Goal: Information Seeking & Learning: Stay updated

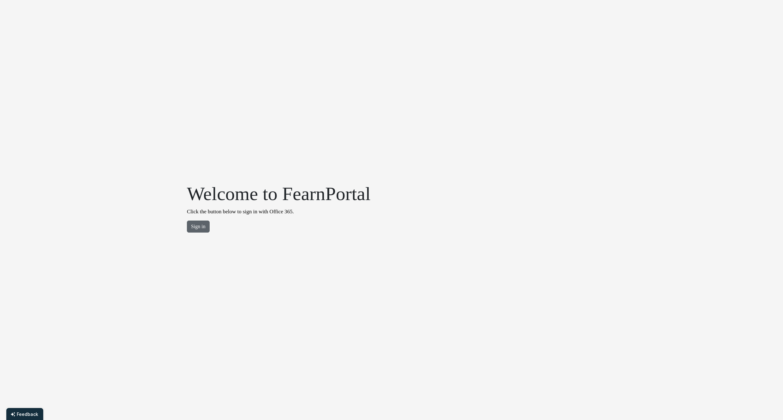
click at [201, 221] on button "Sign in" at bounding box center [198, 227] width 23 height 12
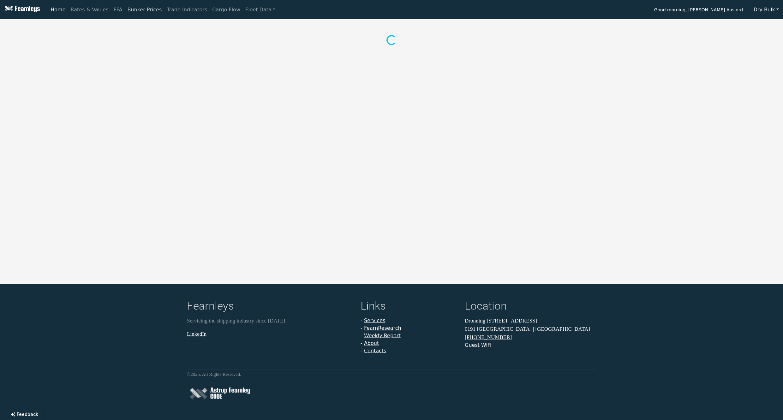
click at [141, 12] on link "Bunker Prices" at bounding box center [144, 9] width 39 height 13
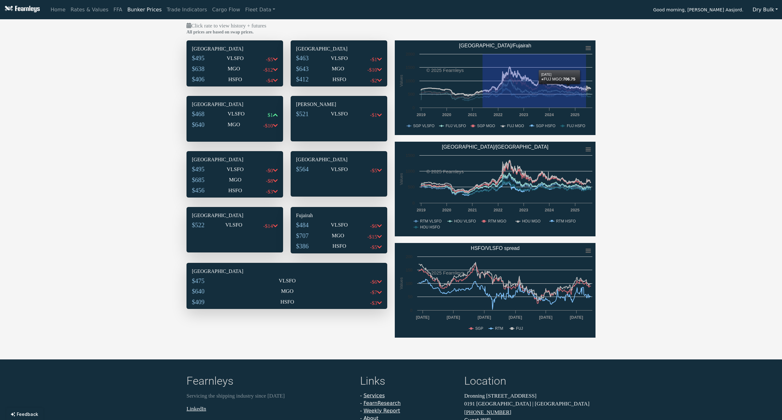
drag, startPoint x: 483, startPoint y: 76, endPoint x: 601, endPoint y: 83, distance: 118.6
click at [601, 83] on div "Click rate to view history + futures All prices are based on swap prices. [GEOG…" at bounding box center [391, 183] width 782 height 323
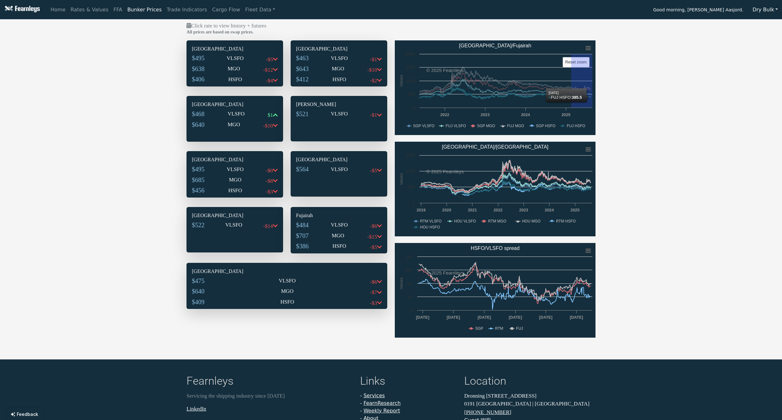
drag, startPoint x: 572, startPoint y: 100, endPoint x: 681, endPoint y: 104, distance: 109.9
click at [681, 104] on div "Click rate to view history + futures All prices are based on swap prices. [GEOG…" at bounding box center [391, 183] width 782 height 323
click at [449, 126] on text "FUJ VLSFO" at bounding box center [456, 126] width 21 height 4
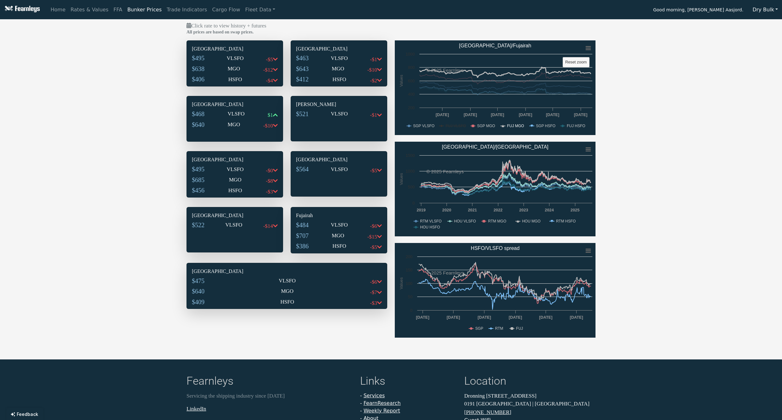
click at [518, 127] on text "FUJ MGO" at bounding box center [515, 126] width 17 height 4
click at [577, 126] on text "FUJ HSFO" at bounding box center [576, 126] width 19 height 4
click at [248, 79] on div "$406 HSFO -$4" at bounding box center [235, 80] width 86 height 11
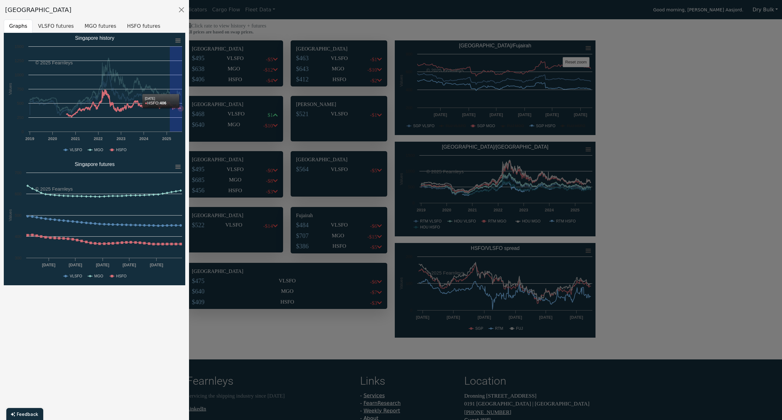
drag, startPoint x: 170, startPoint y: 110, endPoint x: 246, endPoint y: 118, distance: 76.3
click at [246, 118] on body "Home Rates & Values FFA Bunker Prices Trade Indicators Cargo Flow Fleet Data Go…" at bounding box center [391, 210] width 782 height 420
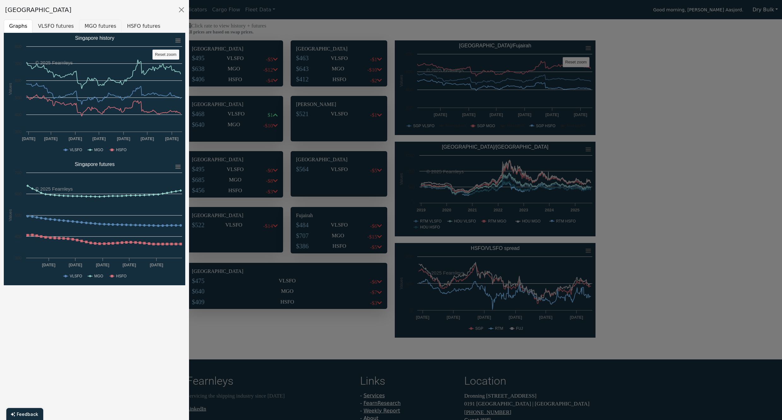
click at [89, 25] on button "MGO futures" at bounding box center [100, 26] width 42 height 13
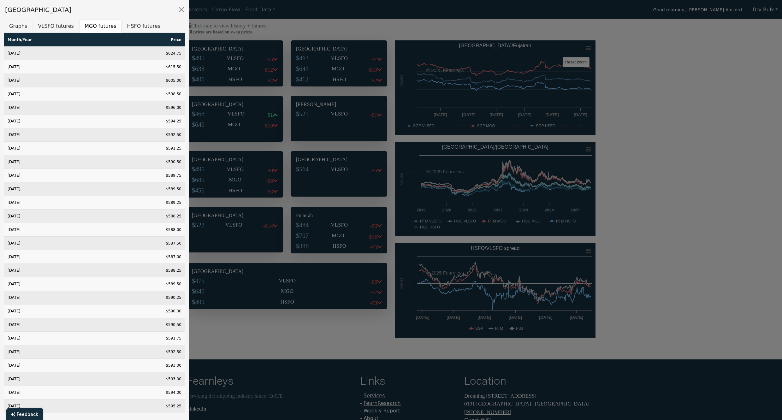
click at [12, 25] on button "Graphs" at bounding box center [18, 26] width 29 height 13
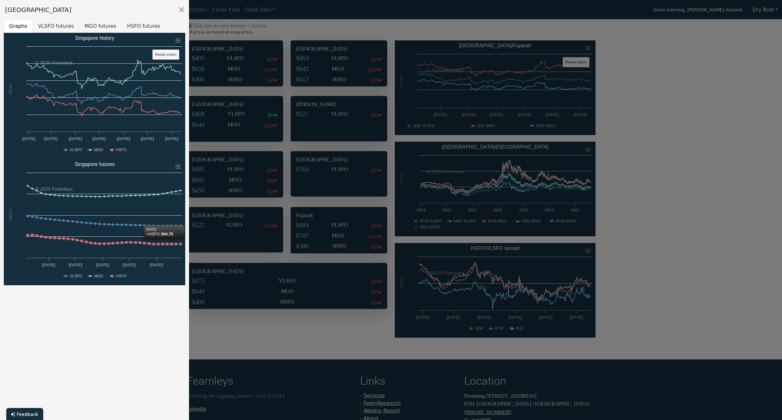
click at [100, 365] on div "Singapore Graphs VLSFO futures MGO futures HSFO futures Created with Highcharts…" at bounding box center [94, 210] width 189 height 420
click at [627, 266] on div at bounding box center [391, 210] width 782 height 420
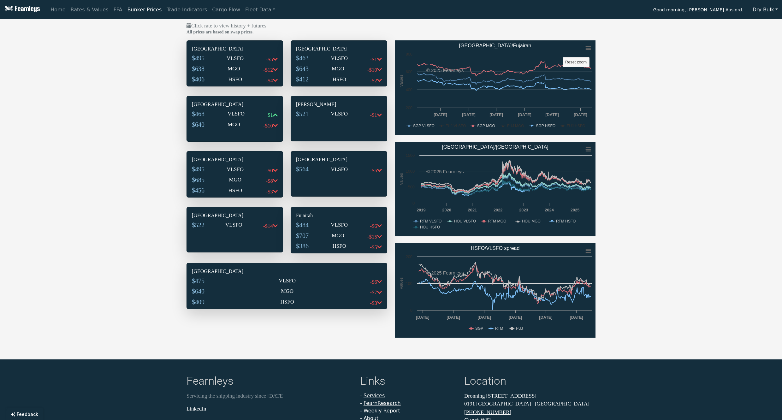
click at [494, 329] on rect "HSFO/VLSFO spread" at bounding box center [495, 290] width 201 height 95
click at [498, 329] on text "RTM" at bounding box center [499, 328] width 8 height 4
click at [518, 329] on text "FUJ" at bounding box center [519, 328] width 7 height 4
click at [685, 301] on div "Click rate to view history + futures All prices are based on swap prices. [GEOG…" at bounding box center [391, 183] width 782 height 323
click at [518, 329] on text "FUJ" at bounding box center [519, 328] width 7 height 4
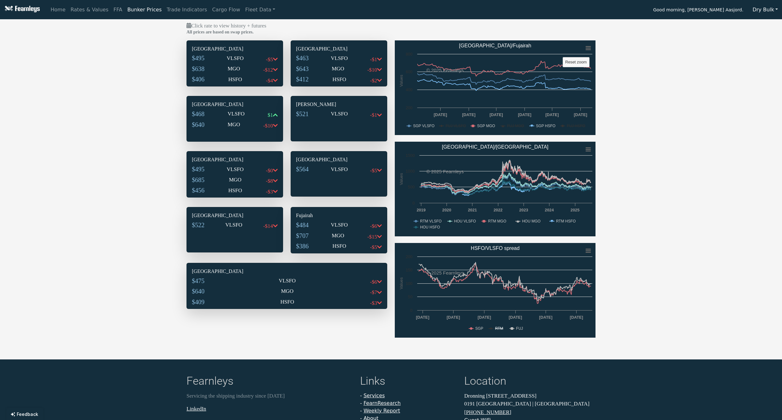
click at [496, 327] on text "RTM" at bounding box center [499, 328] width 8 height 4
click at [622, 245] on div "Click rate to view history + futures All prices are based on swap prices. [GEOG…" at bounding box center [391, 183] width 782 height 323
